Goal: Information Seeking & Learning: Learn about a topic

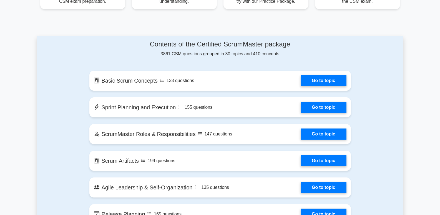
scroll to position [263, 0]
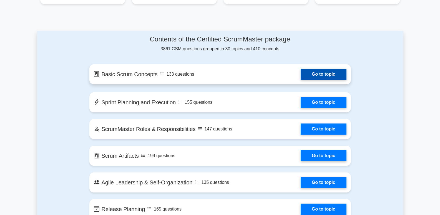
click at [319, 75] on link "Go to topic" at bounding box center [324, 74] width 46 height 11
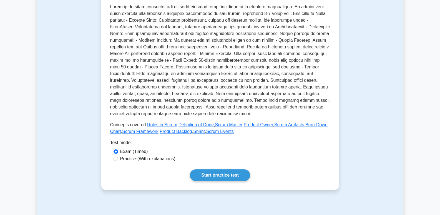
scroll to position [132, 0]
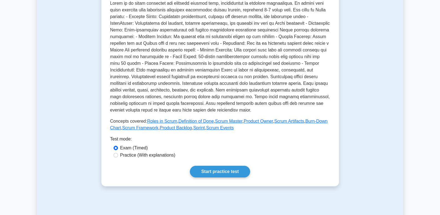
click at [144, 155] on label "Practice (With explanations)" at bounding box center [147, 155] width 55 height 7
click at [118, 155] on input "Practice (With explanations)" at bounding box center [116, 155] width 4 height 4
radio input "true"
click at [219, 174] on link "Start practice test" at bounding box center [220, 171] width 60 height 12
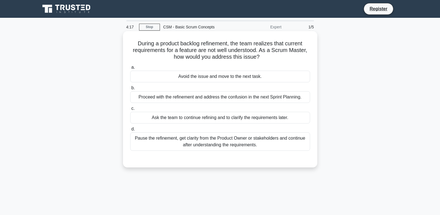
click at [216, 146] on div "Pause the refinement, get clarity from the Product Owner or stakeholders and co…" at bounding box center [220, 141] width 180 height 18
click at [130, 131] on input "d. Pause the refinement, get clarity from the Product Owner or stakeholders and…" at bounding box center [130, 129] width 0 height 4
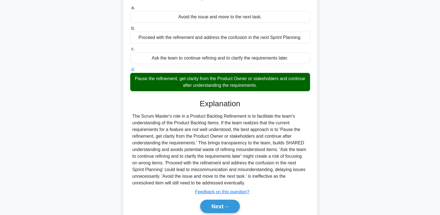
scroll to position [64, 0]
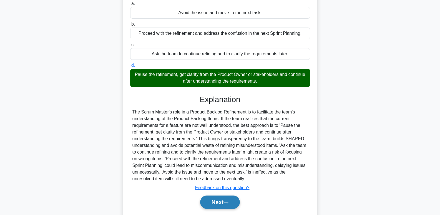
click at [211, 203] on button "Next" at bounding box center [220, 201] width 40 height 13
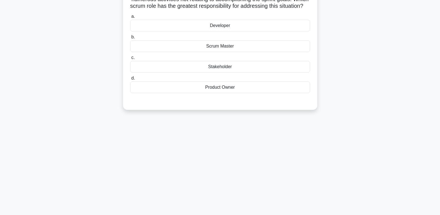
scroll to position [0, 0]
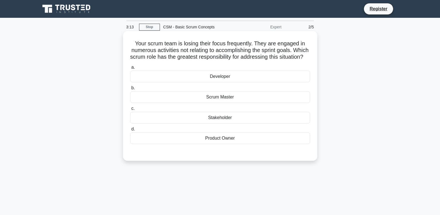
click at [253, 103] on div "Scrum Master" at bounding box center [220, 97] width 180 height 12
click at [130, 90] on input "b. Scrum Master" at bounding box center [130, 88] width 0 height 4
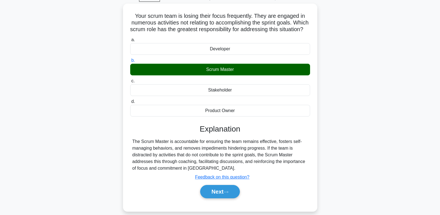
scroll to position [39, 0]
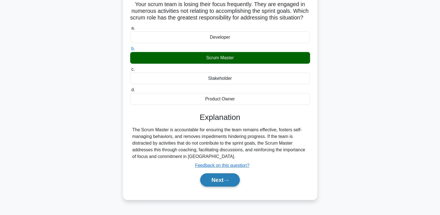
click at [213, 186] on button "Next" at bounding box center [220, 179] width 40 height 13
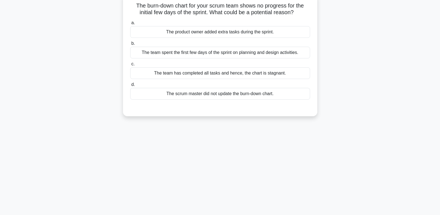
scroll to position [0, 0]
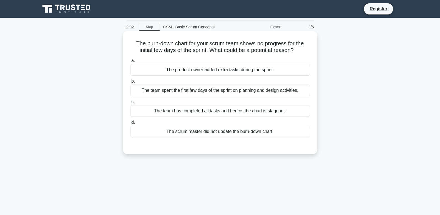
click at [186, 92] on div "The team spent the first few days of the sprint on planning and design activiti…" at bounding box center [220, 90] width 180 height 12
click at [130, 83] on input "b. The team spent the first few days of the sprint on planning and design activ…" at bounding box center [130, 81] width 0 height 4
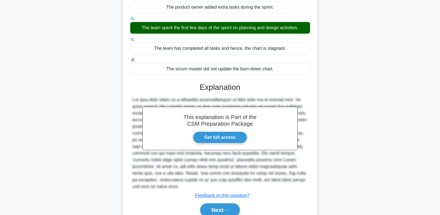
scroll to position [88, 0]
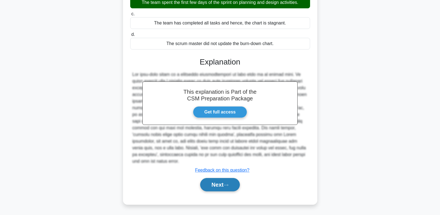
click at [227, 189] on button "Next" at bounding box center [220, 184] width 40 height 13
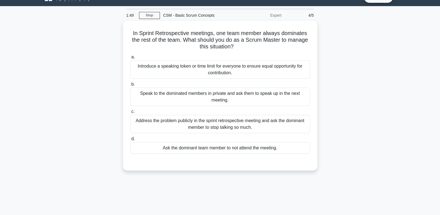
scroll to position [11, 0]
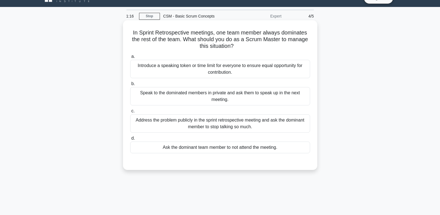
click at [236, 64] on div "Introduce a speaking token or time limit for everyone to ensure equal opportuni…" at bounding box center [220, 69] width 180 height 18
click at [130, 58] on input "a. Introduce a speaking token or time limit for everyone to ensure equal opport…" at bounding box center [130, 57] width 0 height 4
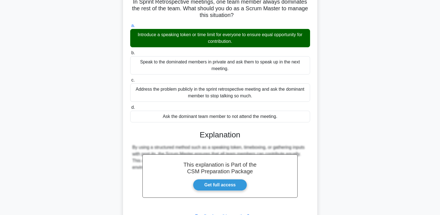
scroll to position [88, 0]
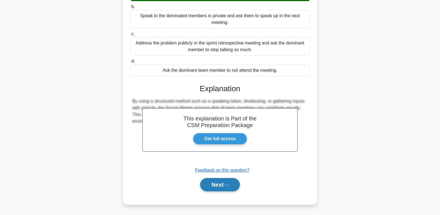
click at [230, 187] on button "Next" at bounding box center [220, 184] width 40 height 13
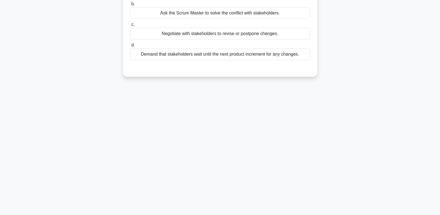
scroll to position [0, 0]
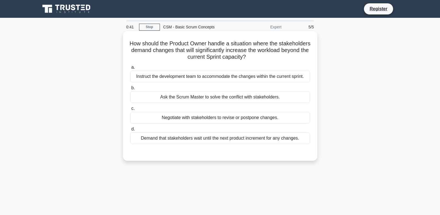
click at [268, 117] on div "Negotiate with stakeholders to revise or postpone changes." at bounding box center [220, 118] width 180 height 12
click at [130, 110] on input "c. Negotiate with stakeholders to revise or postpone changes." at bounding box center [130, 109] width 0 height 4
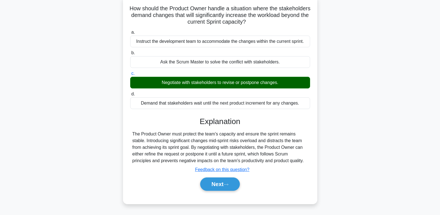
scroll to position [37, 0]
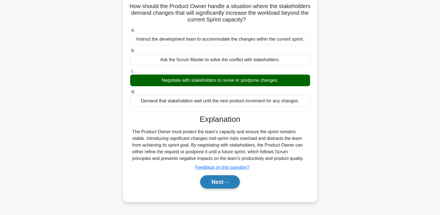
click at [228, 181] on icon at bounding box center [225, 181] width 5 height 3
